Goal: Information Seeking & Learning: Learn about a topic

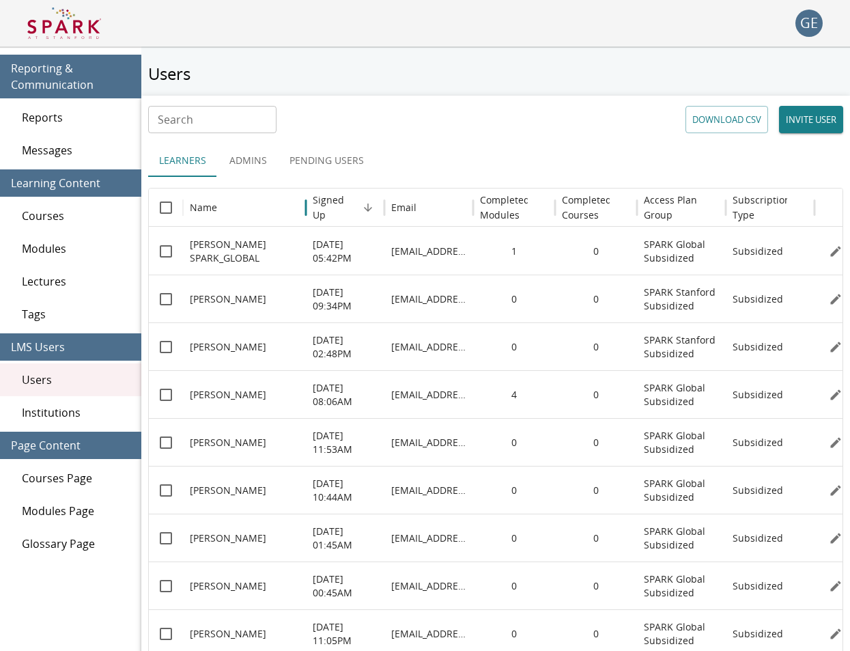
scroll to position [46, 0]
click at [412, 202] on div "Email" at bounding box center [403, 207] width 25 height 13
click at [349, 210] on h6 "Signed Up" at bounding box center [335, 208] width 44 height 30
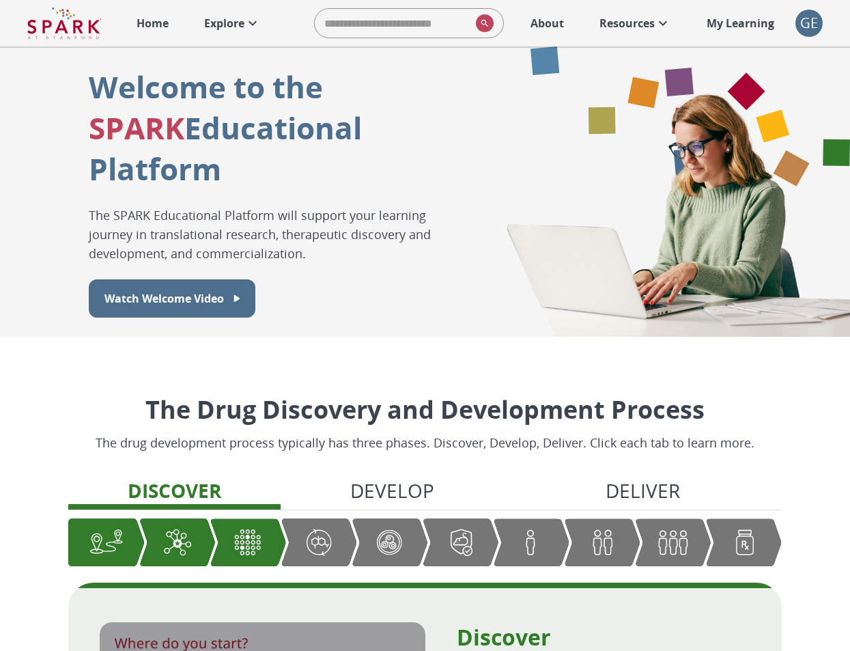
click at [255, 27] on icon at bounding box center [253, 23] width 16 height 16
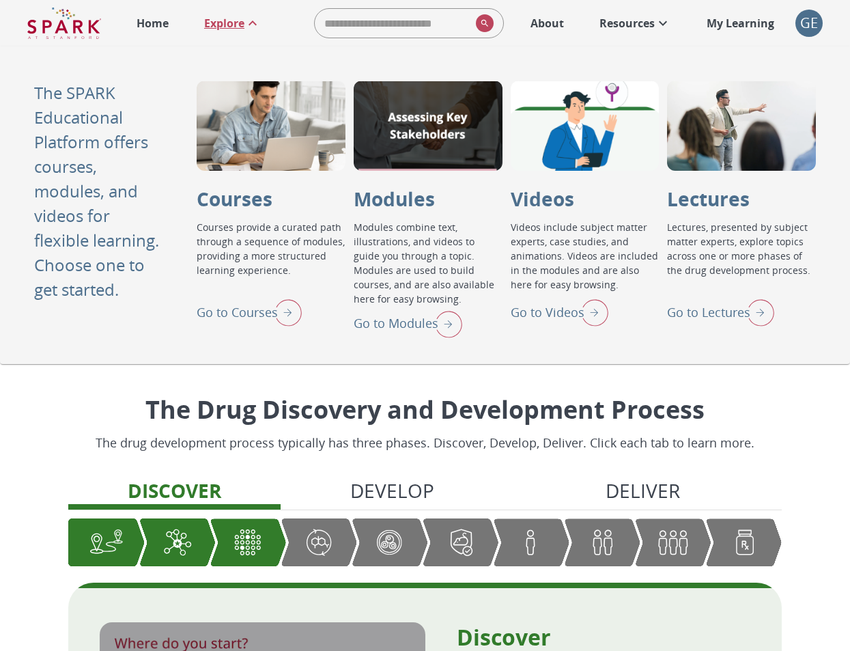
click at [389, 312] on div "Go to Modules" at bounding box center [408, 324] width 109 height 36
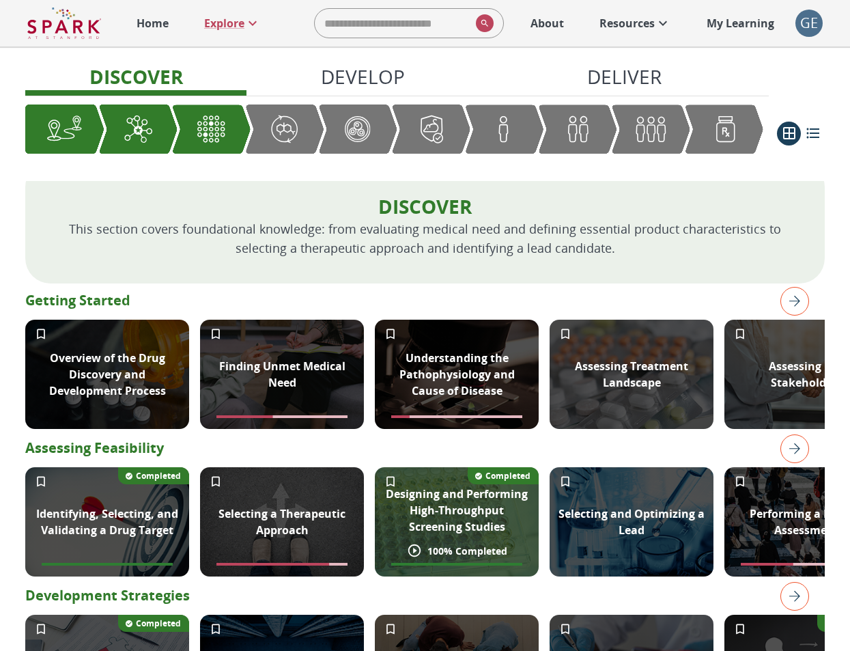
scroll to position [97, 0]
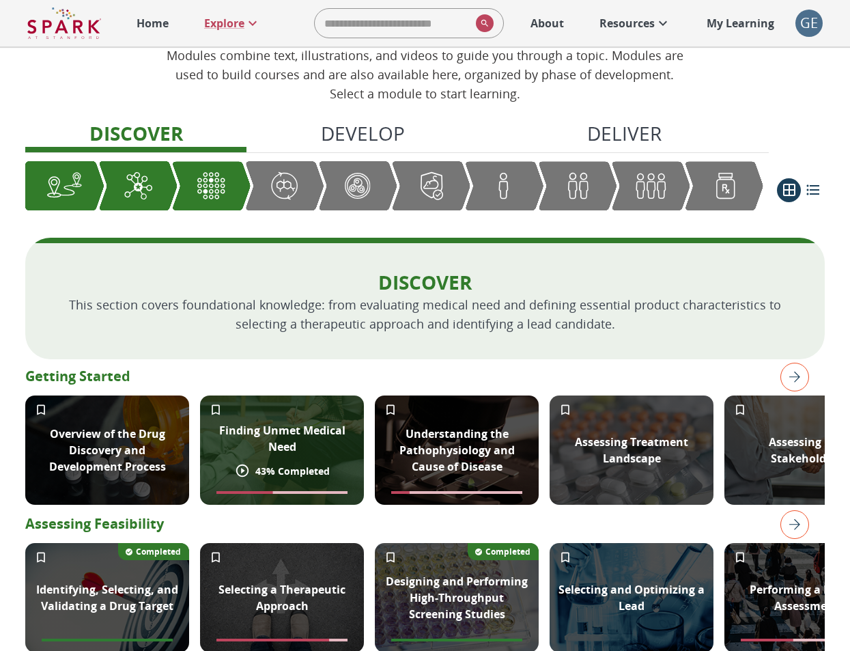
click at [306, 434] on div "Finding Unmet Medical Need" at bounding box center [282, 438] width 164 height 49
